Goal: Information Seeking & Learning: Learn about a topic

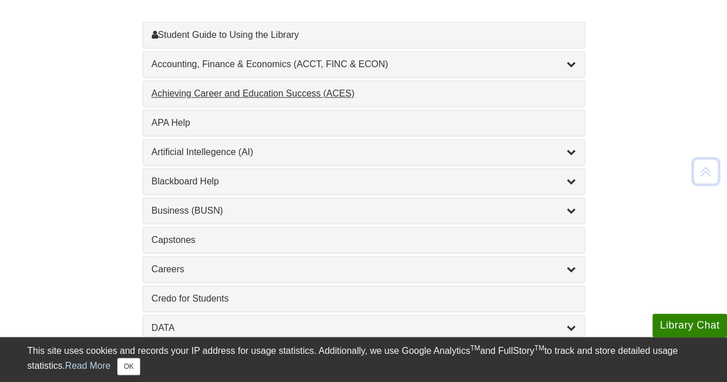
scroll to position [372, 0]
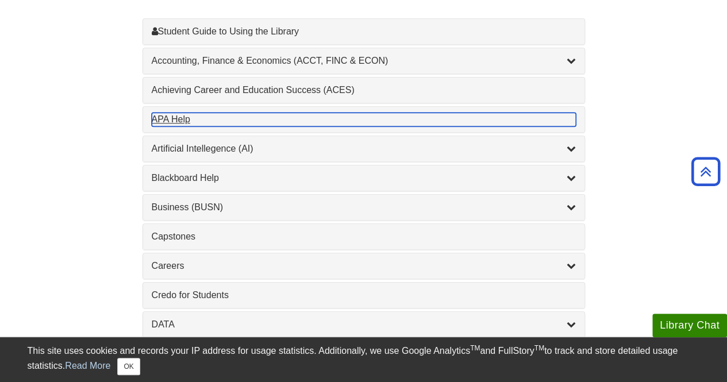
click at [169, 113] on div "APA Help , 1 guides" at bounding box center [364, 120] width 424 height 14
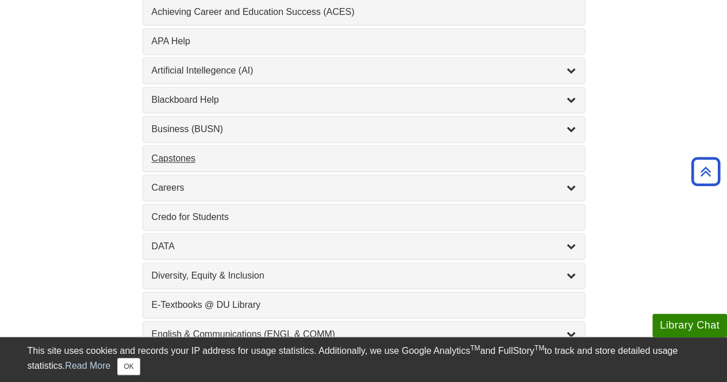
scroll to position [449, 0]
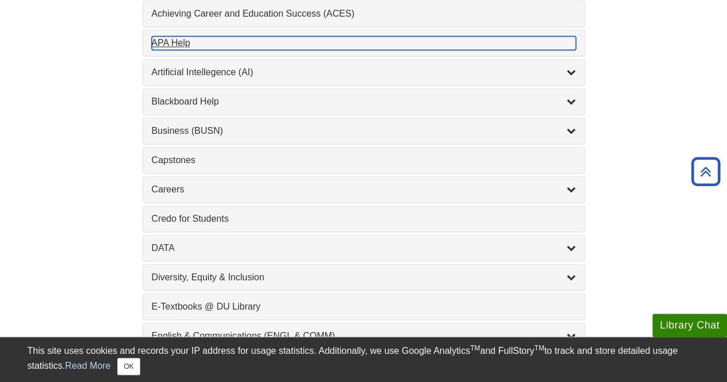
click at [178, 47] on div "APA Help , 1 guides" at bounding box center [364, 43] width 424 height 14
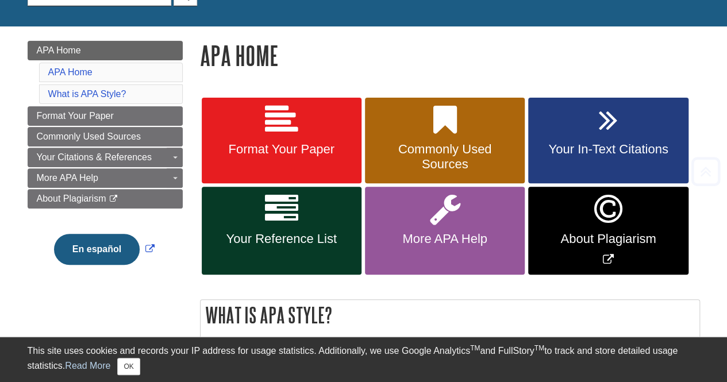
scroll to position [136, 0]
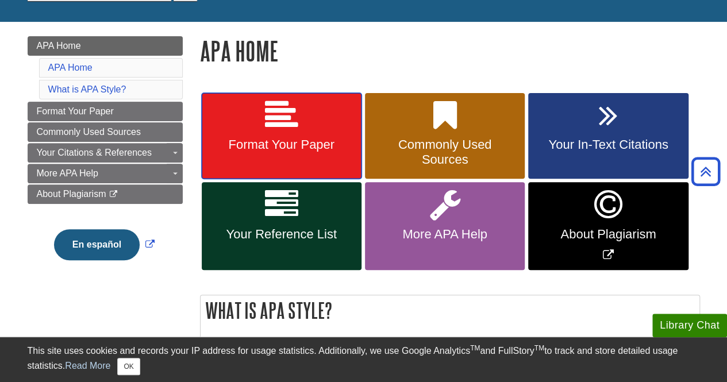
click at [304, 124] on link "Format Your Paper" at bounding box center [282, 136] width 160 height 86
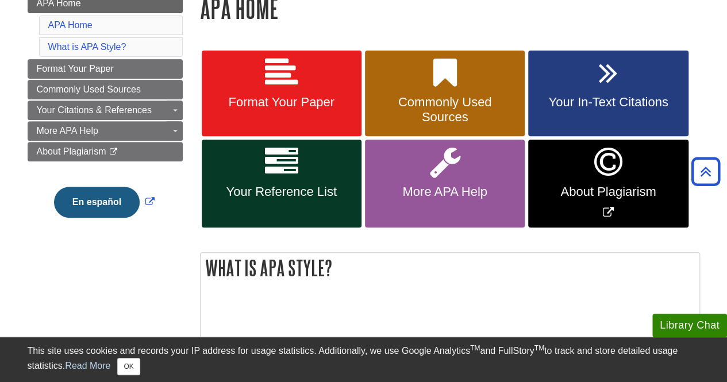
scroll to position [177, 0]
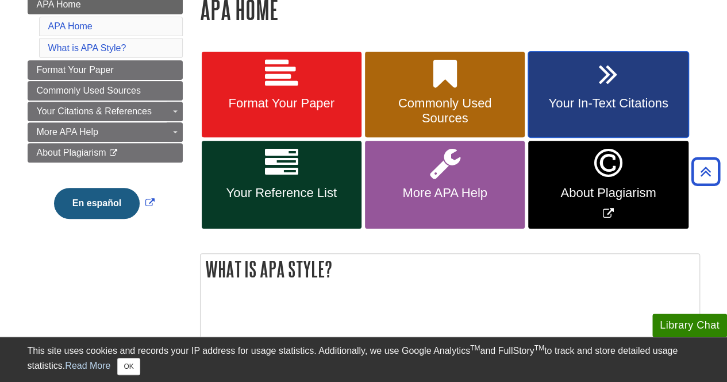
click at [618, 94] on link "Your In-Text Citations" at bounding box center [608, 95] width 160 height 86
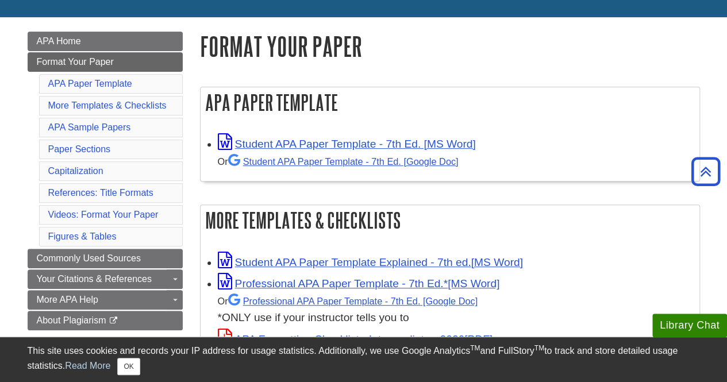
scroll to position [138, 0]
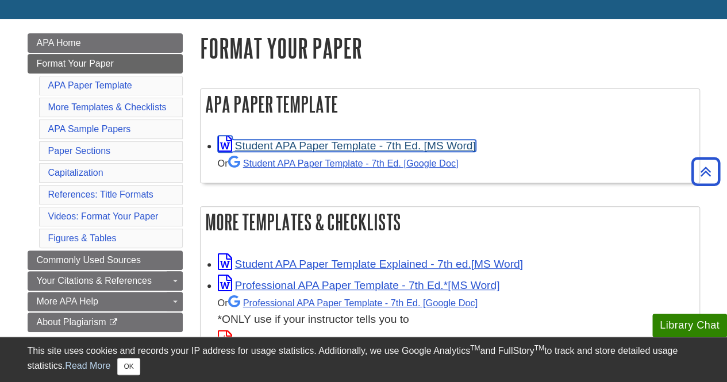
click at [346, 149] on link "Student APA Paper Template - 7th Ed. [MS Word]" at bounding box center [347, 146] width 258 height 12
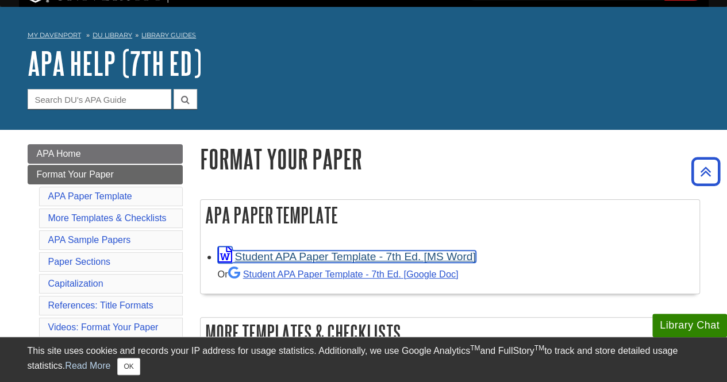
scroll to position [0, 0]
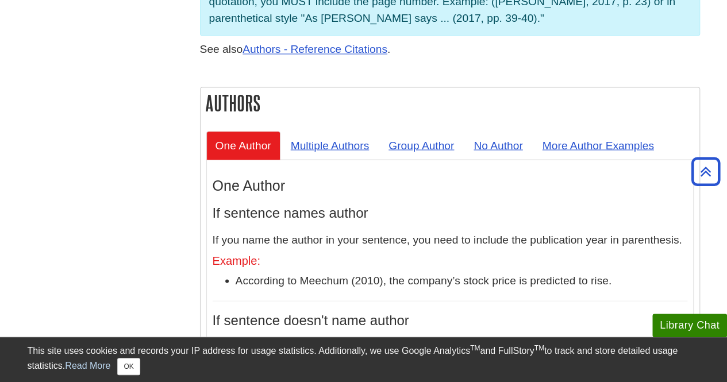
scroll to position [1005, 0]
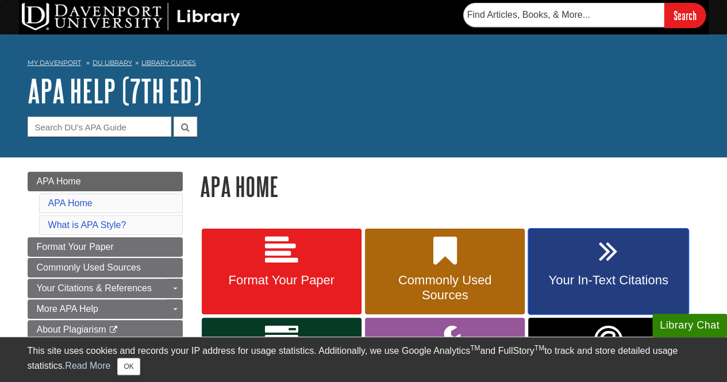
click at [609, 282] on span "Your In-Text Citations" at bounding box center [608, 280] width 142 height 15
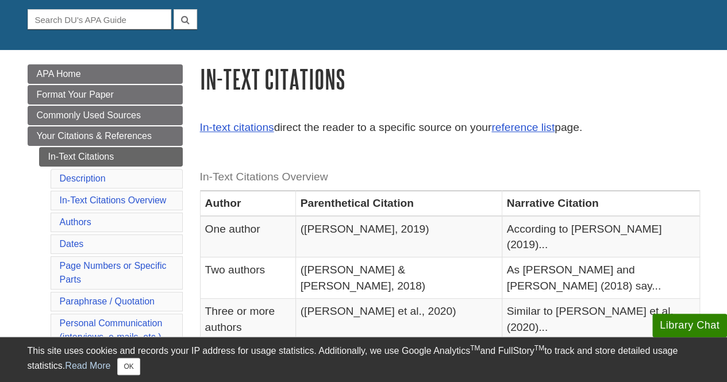
scroll to position [148, 0]
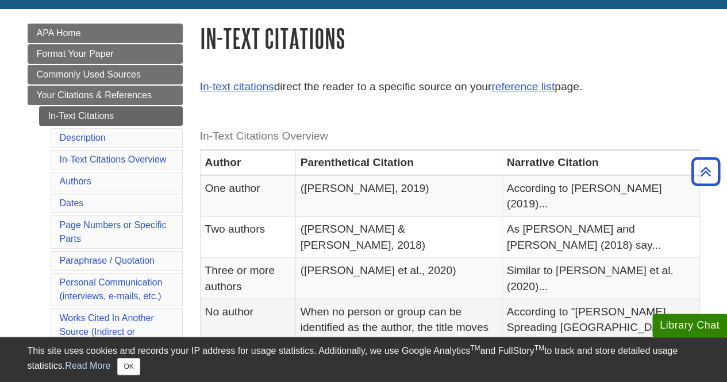
click at [411, 299] on td "When no person or group can be identified as the author, the title moves to the…" at bounding box center [398, 351] width 206 height 105
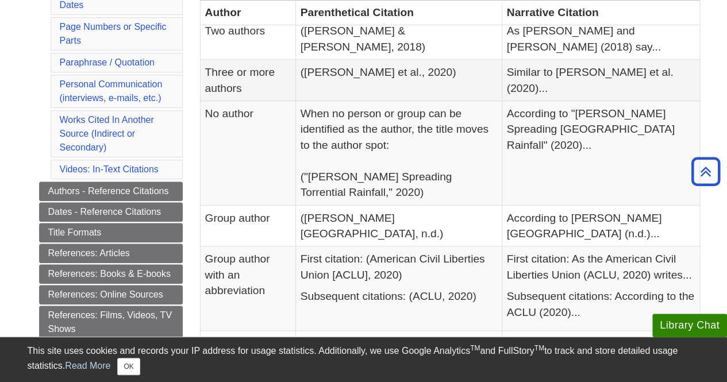
scroll to position [347, 0]
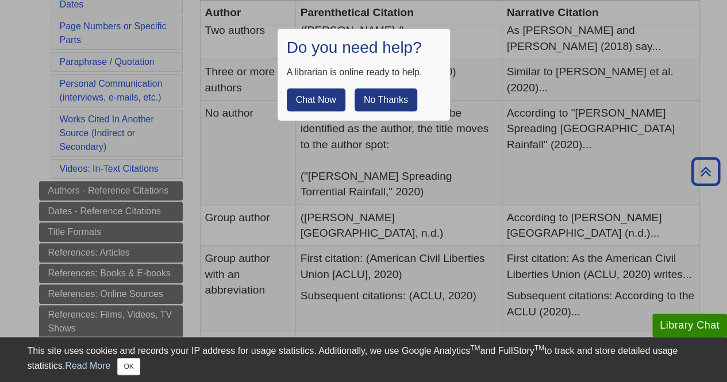
click at [372, 98] on button "No Thanks" at bounding box center [385, 99] width 63 height 23
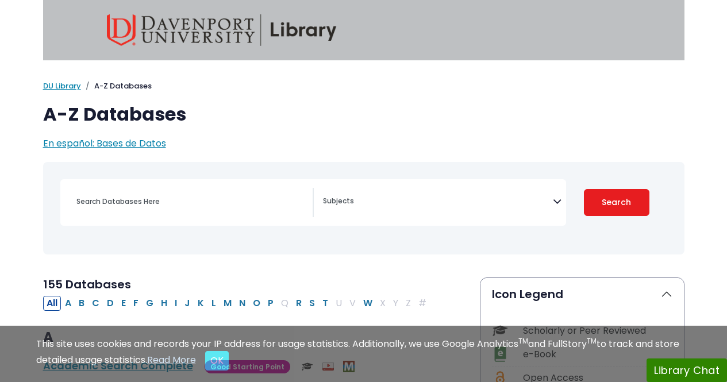
select select "Database Subject Filter"
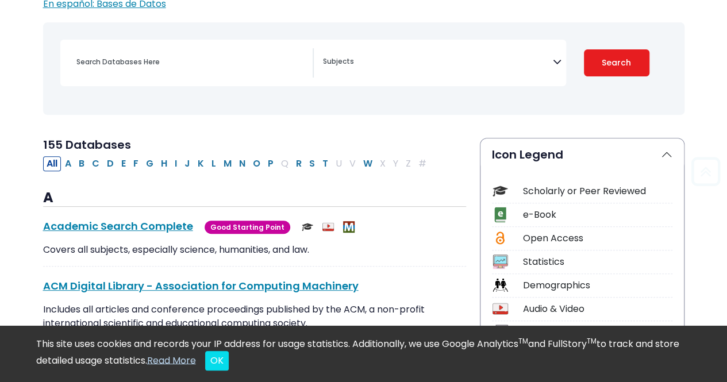
scroll to position [155, 0]
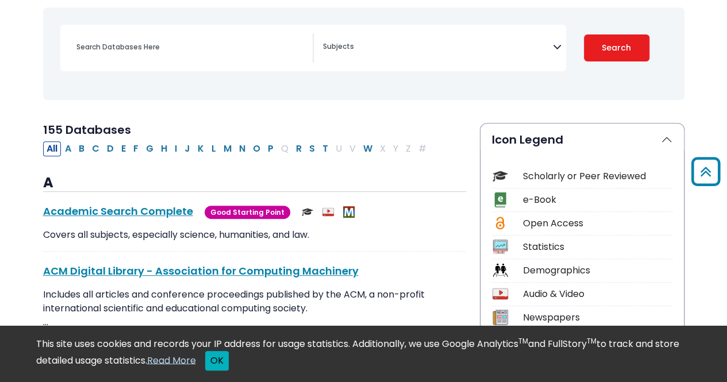
click at [229, 360] on button "OK" at bounding box center [217, 361] width 24 height 20
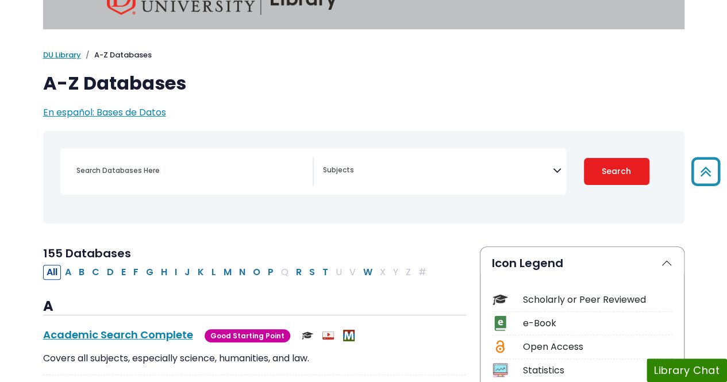
scroll to position [0, 0]
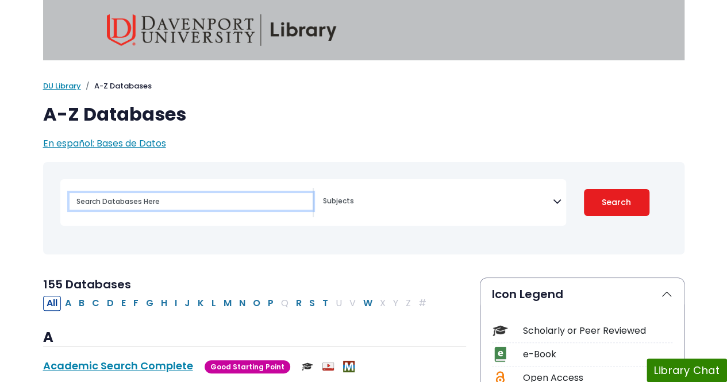
click at [107, 206] on input "Search database by title or keyword" at bounding box center [191, 201] width 243 height 17
type input "science directr"
click at [584, 189] on button "Search" at bounding box center [616, 202] width 65 height 27
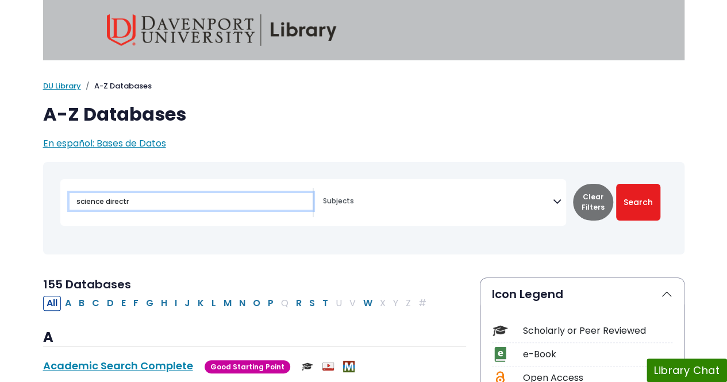
select select "Database Subject Filter"
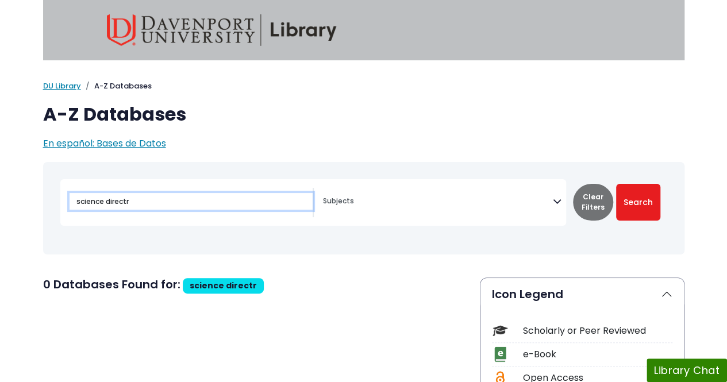
click at [203, 203] on input "science directr" at bounding box center [191, 201] width 243 height 17
type input "science direct"
